Goal: Task Accomplishment & Management: Manage account settings

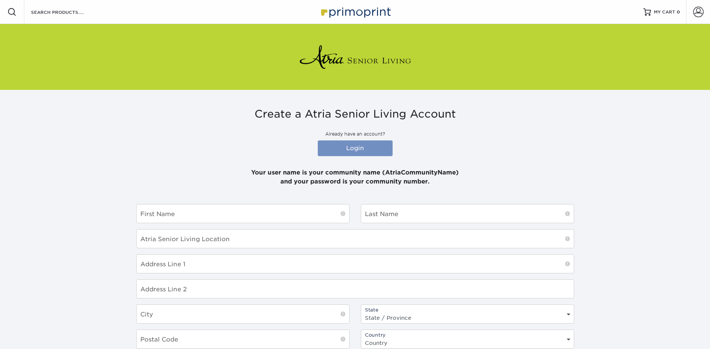
type input "[PERSON_NAME][EMAIL_ADDRESS][PERSON_NAME][DOMAIN_NAME]"
click at [350, 147] on link "Login" at bounding box center [355, 148] width 75 height 16
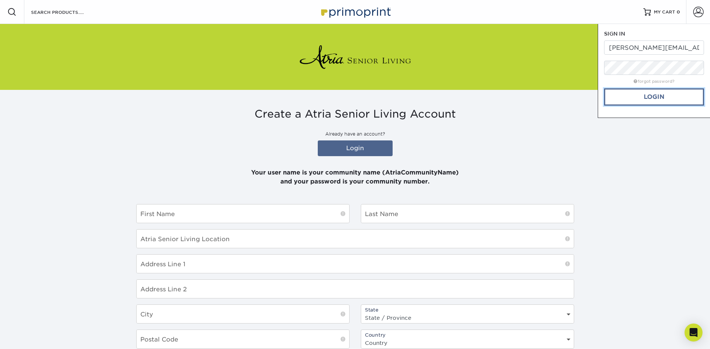
click at [657, 93] on link "Login" at bounding box center [654, 96] width 100 height 17
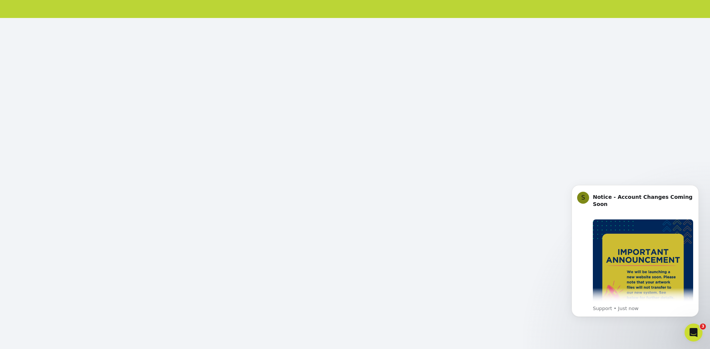
scroll to position [75, 0]
